Goal: Information Seeking & Learning: Find specific fact

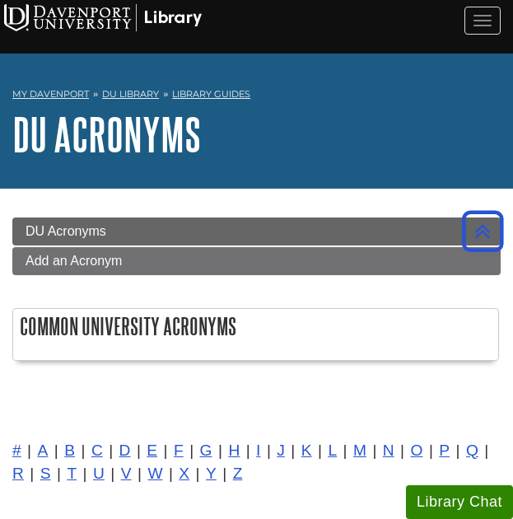
scroll to position [10186, 0]
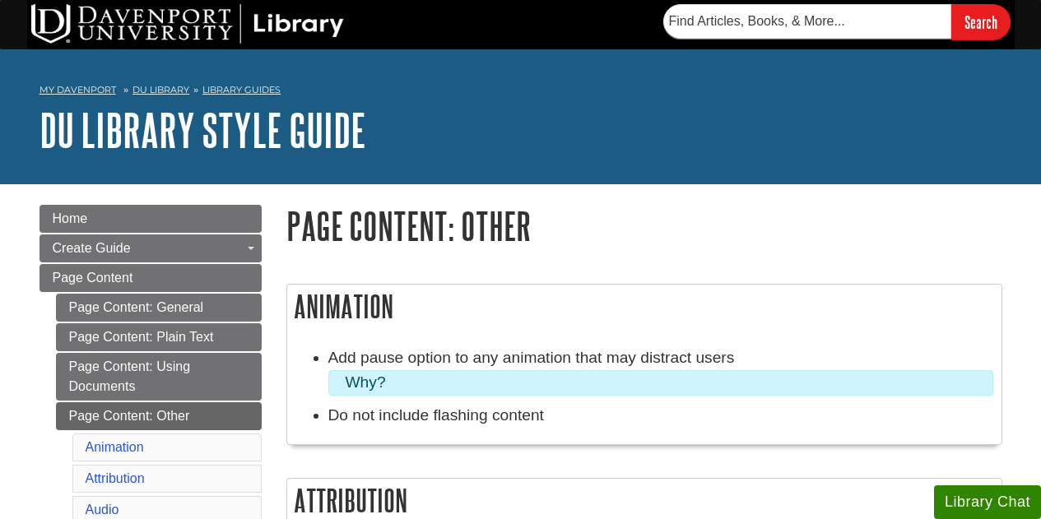
scroll to position [378, 0]
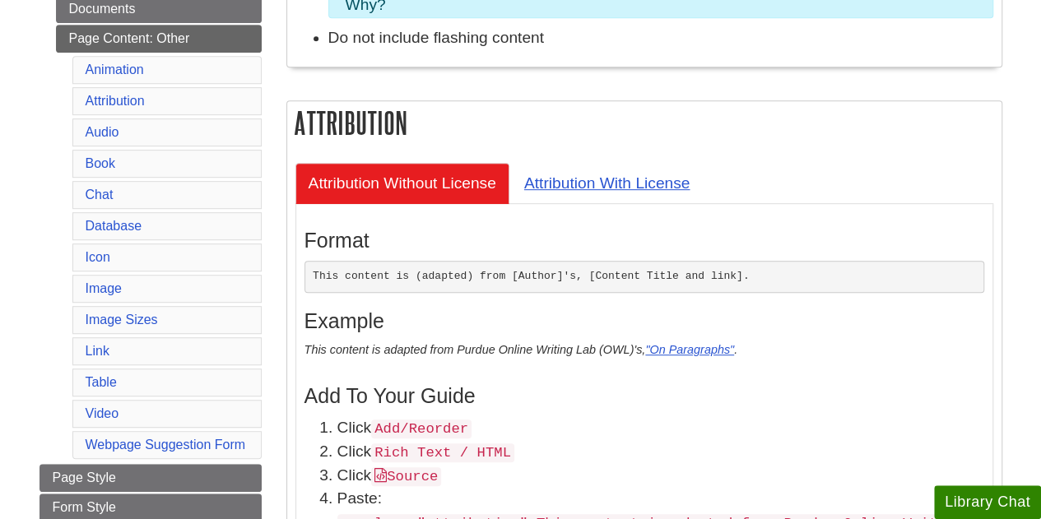
click at [460, 276] on pre "This content is (adapted) from [Author]'s, [Content Title and link]." at bounding box center [645, 277] width 680 height 33
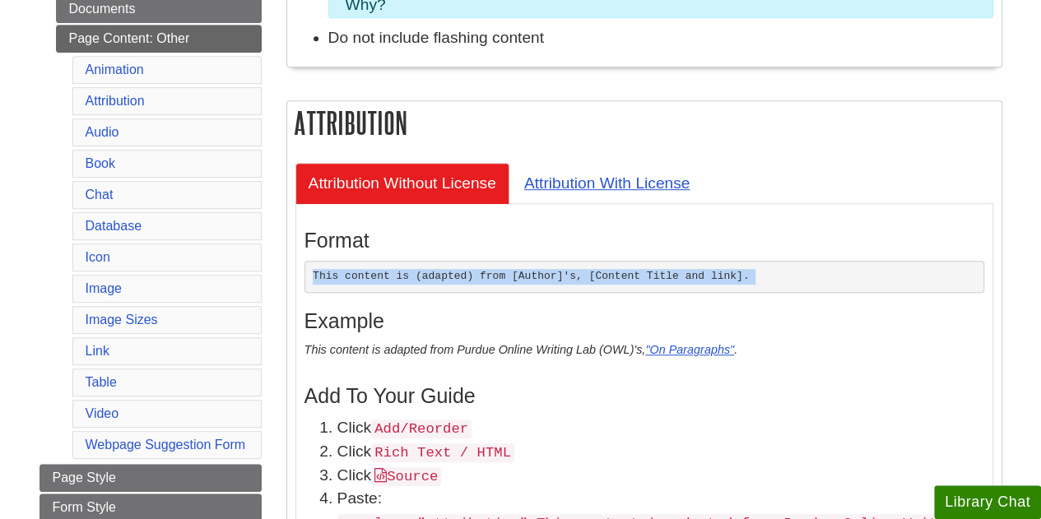
click at [460, 276] on pre "This content is (adapted) from [Author]'s, [Content Title and link]." at bounding box center [645, 277] width 680 height 33
copy div "This content is (adapted) from [Author]'s, [Content Title and link]."
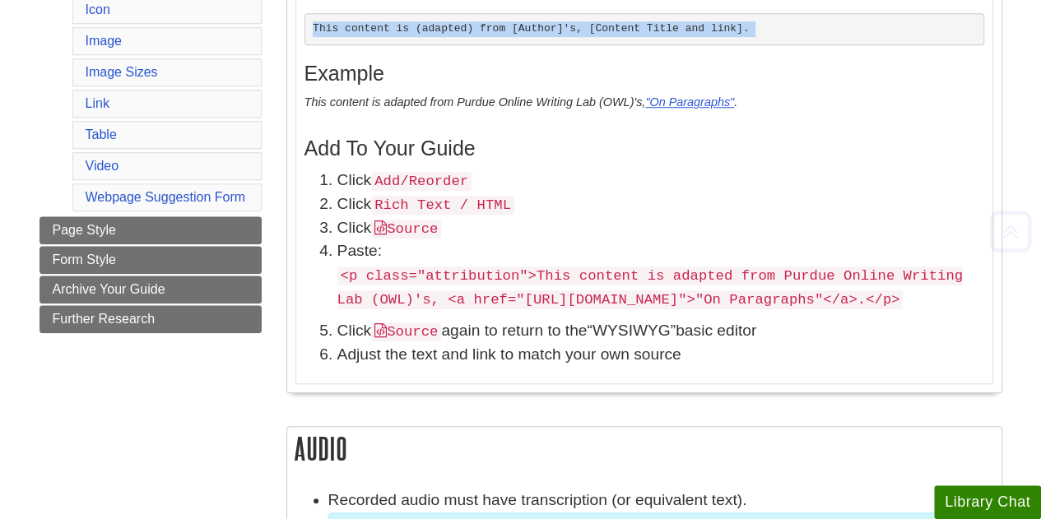
scroll to position [630, 0]
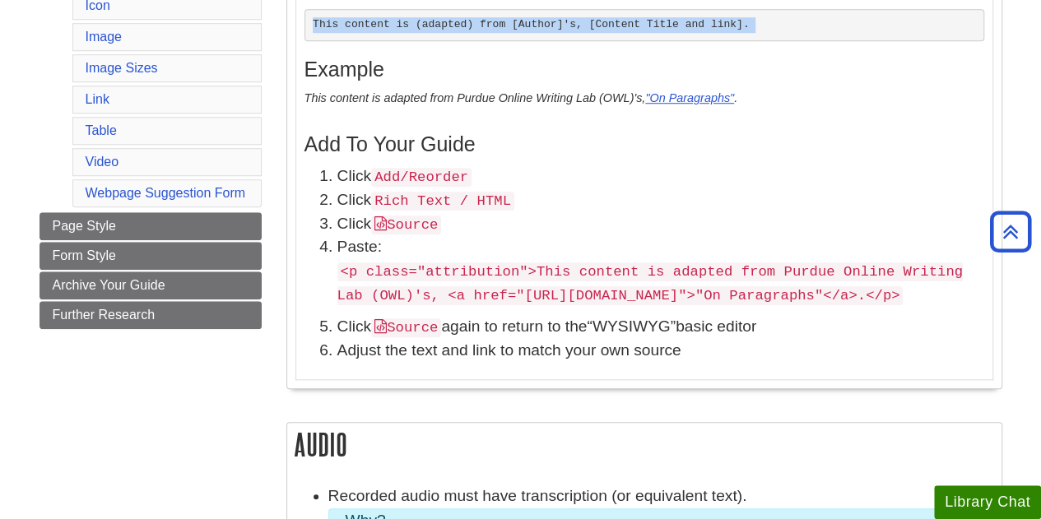
drag, startPoint x: 341, startPoint y: 270, endPoint x: 718, endPoint y: 337, distance: 382.9
click at [718, 307] on p "<p class="attribution">This content is adapted from Purdue Online Writing Lab (…" at bounding box center [661, 283] width 647 height 48
copy code "<p class="attribution">This content is adapted from Purdue Online Writing Lab (…"
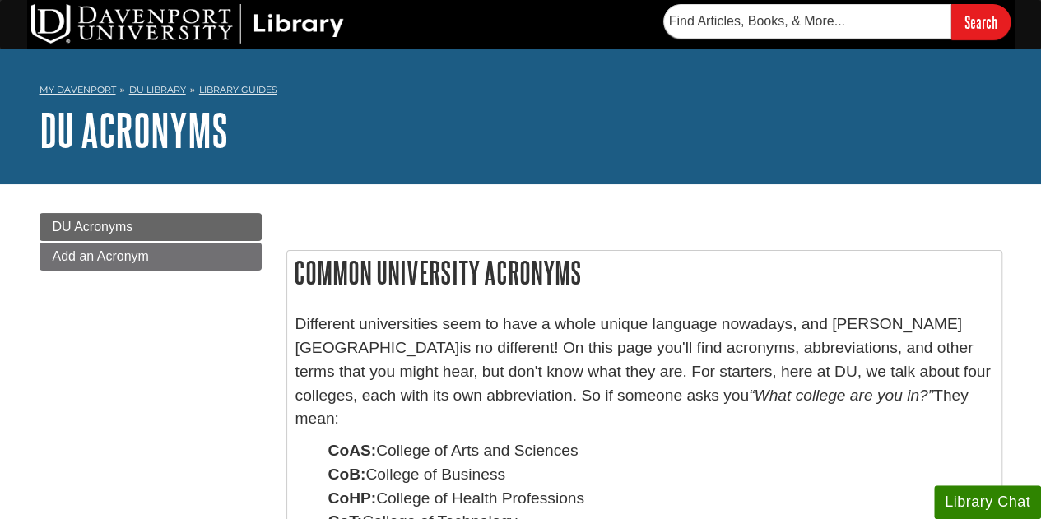
click at [160, 151] on h1 "DU Acronyms" at bounding box center [521, 129] width 963 height 49
click at [110, 224] on span "DU Acronyms" at bounding box center [93, 227] width 81 height 14
